Goal: Task Accomplishment & Management: Manage account settings

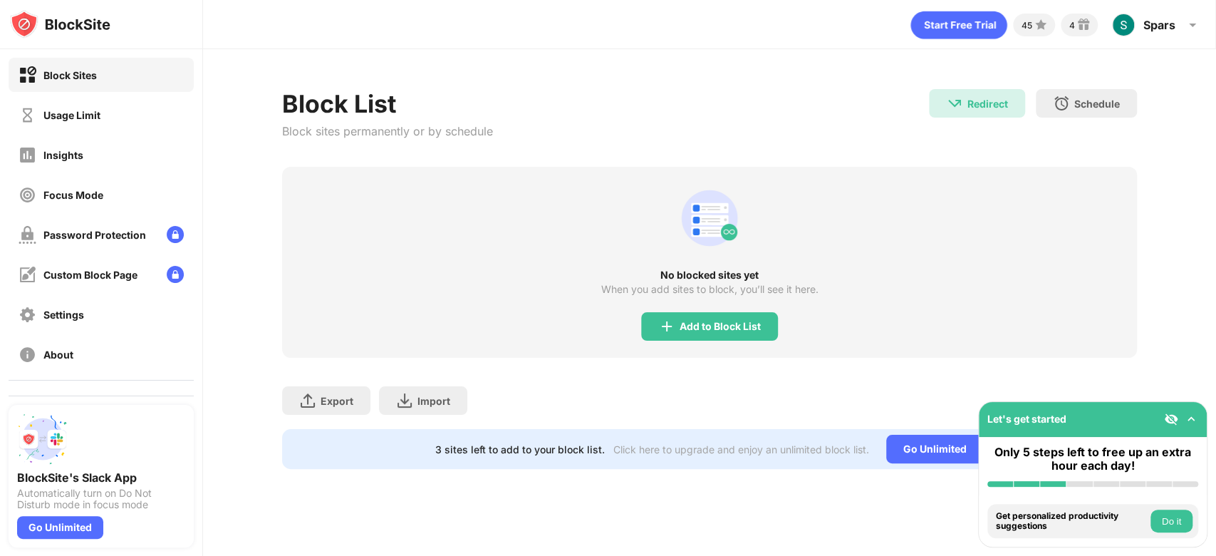
click at [91, 129] on div "Usage Limit" at bounding box center [101, 115] width 185 height 34
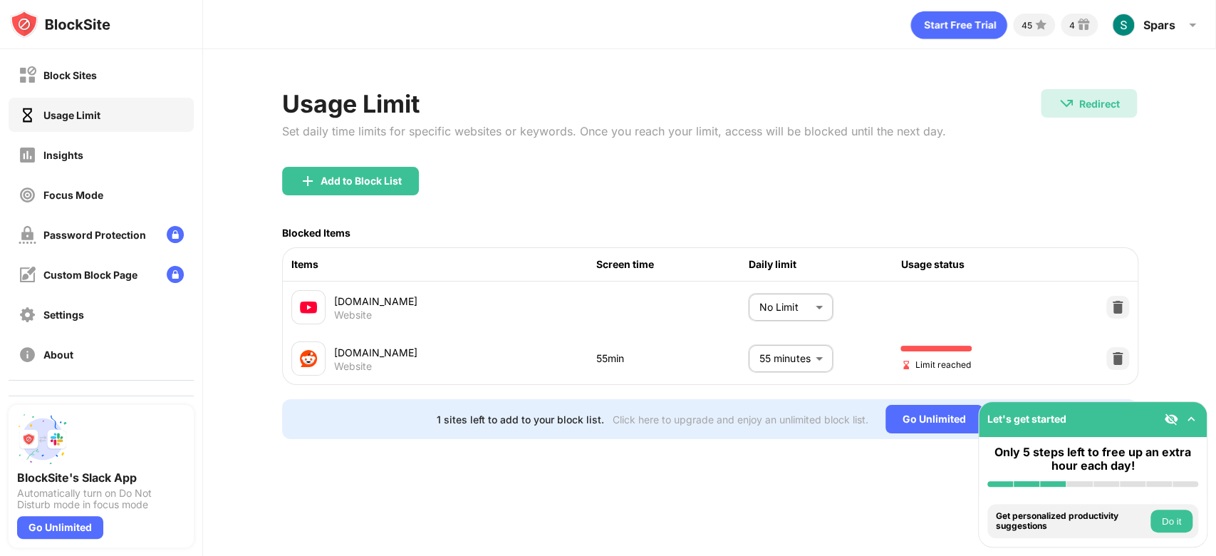
click at [778, 358] on body "Block Sites Usage Limit Insights Focus Mode Password Protection Custom Block Pa…" at bounding box center [608, 278] width 1216 height 556
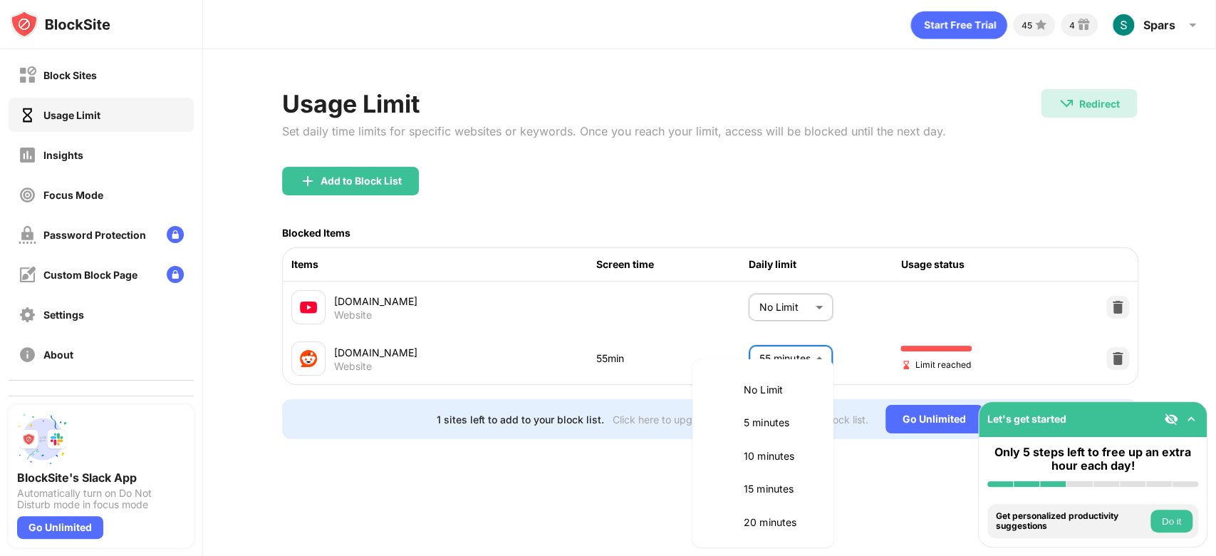
scroll to position [81, 0]
click at [763, 462] on li "25 minutes" at bounding box center [763, 473] width 124 height 33
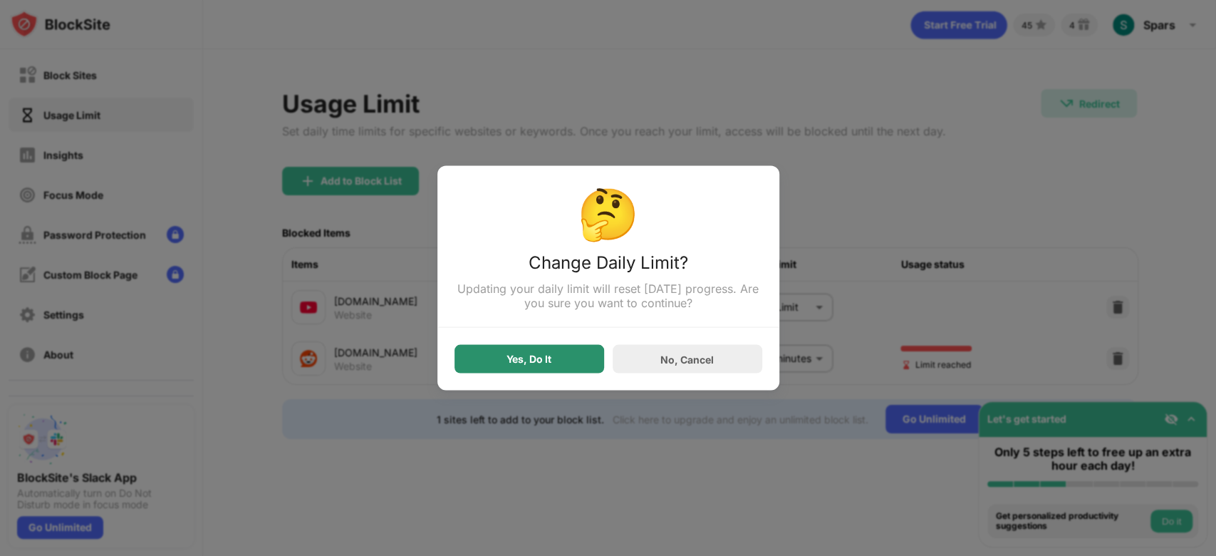
click at [559, 345] on div "Yes, Do It No, Cancel" at bounding box center [609, 351] width 308 height 46
click at [552, 356] on div "Yes, Do It" at bounding box center [530, 359] width 150 height 29
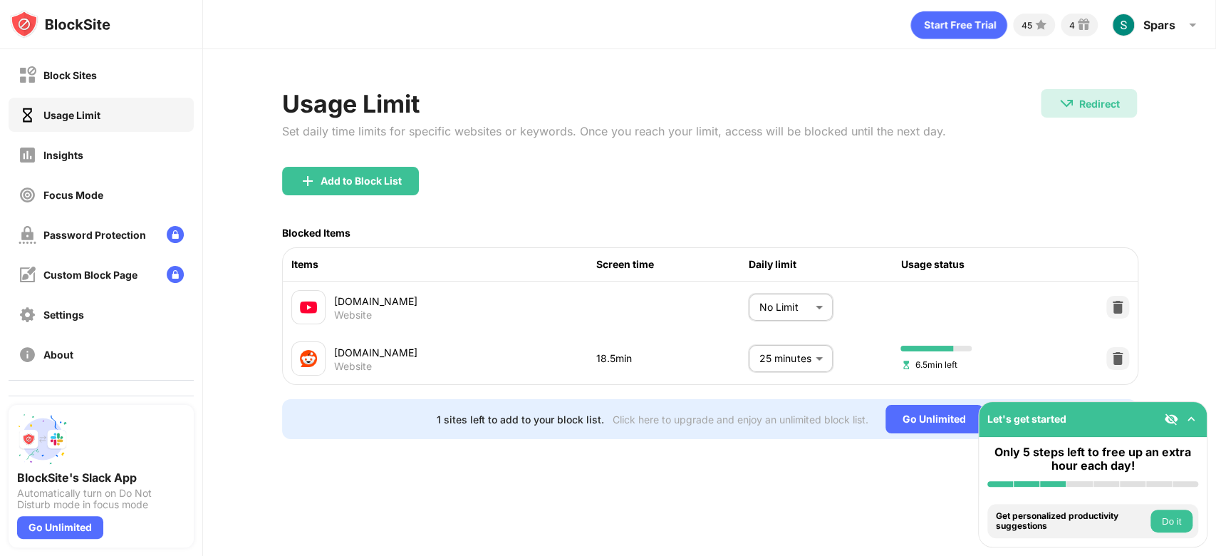
click at [789, 358] on body "Block Sites Usage Limit Insights Focus Mode Password Protection Custom Block Pa…" at bounding box center [608, 278] width 1216 height 556
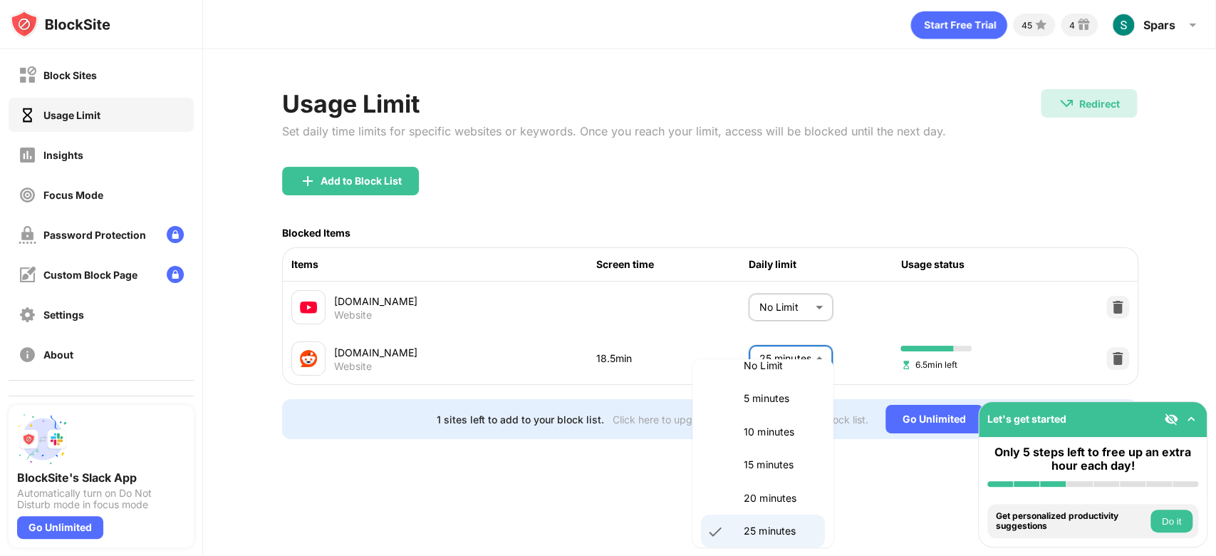
scroll to position [102, 0]
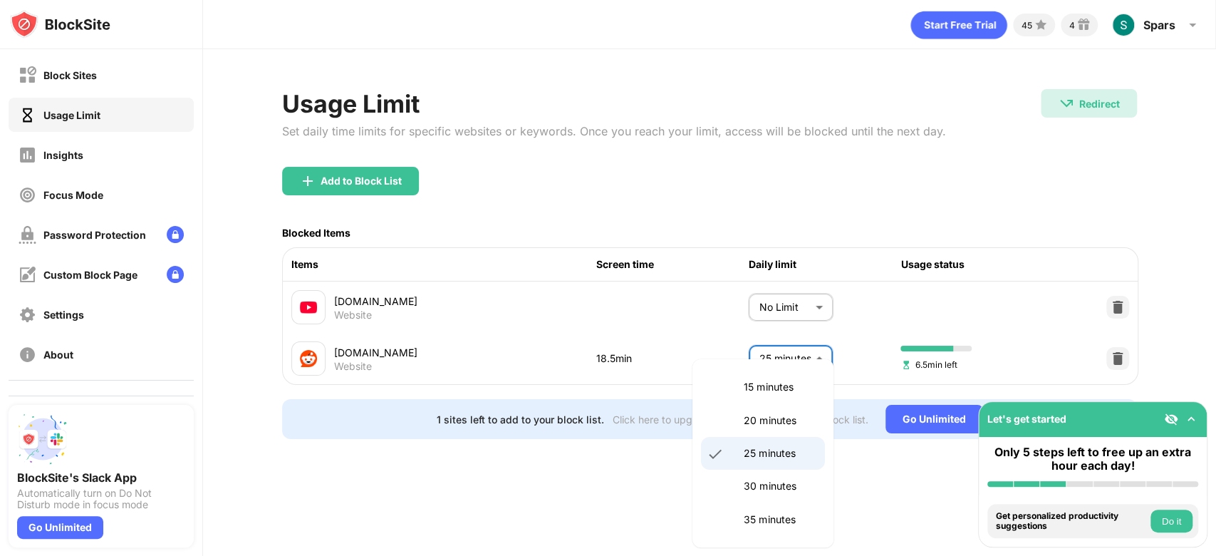
click at [752, 493] on p "30 minutes" at bounding box center [780, 486] width 73 height 16
type input "**"
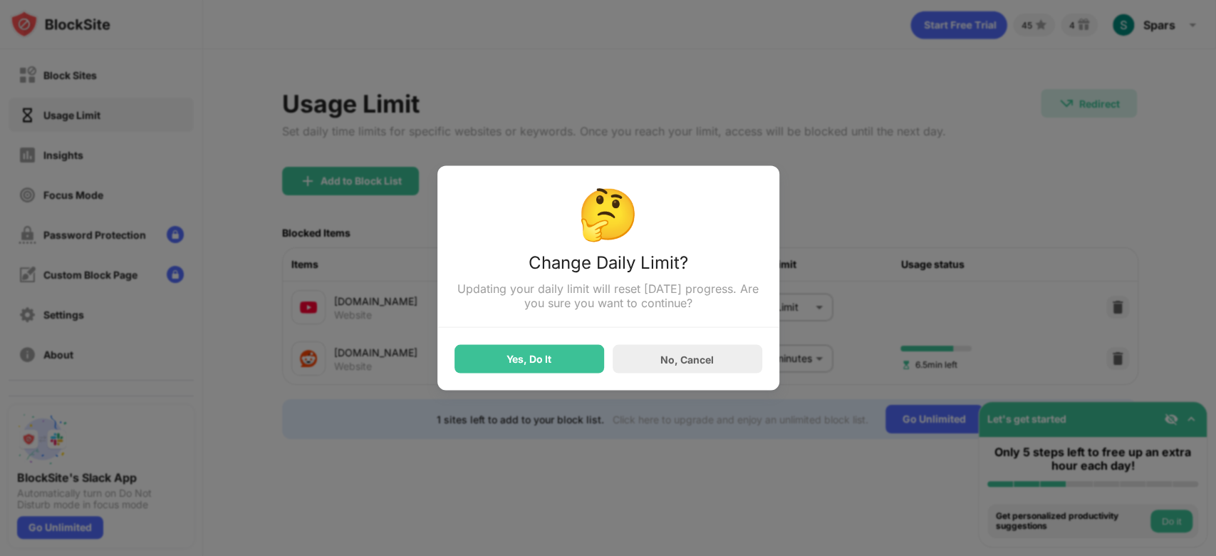
click at [552, 357] on div "Yes, Do It" at bounding box center [530, 359] width 150 height 29
